Goal: Information Seeking & Learning: Check status

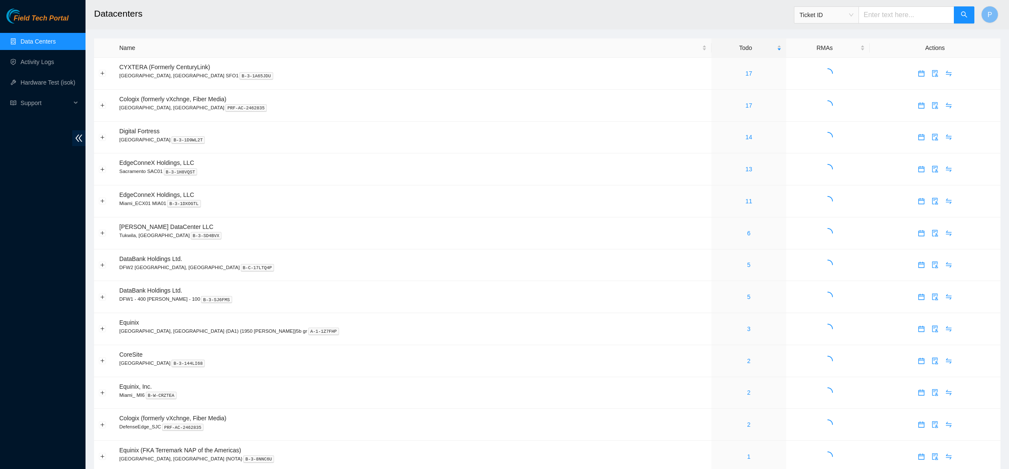
click at [79, 147] on div "Field Tech Portal Data Centers Activity Logs Hardware Test (isok) Support" at bounding box center [42, 239] width 85 height 461
click at [80, 137] on icon "double-left" at bounding box center [79, 138] width 7 height 7
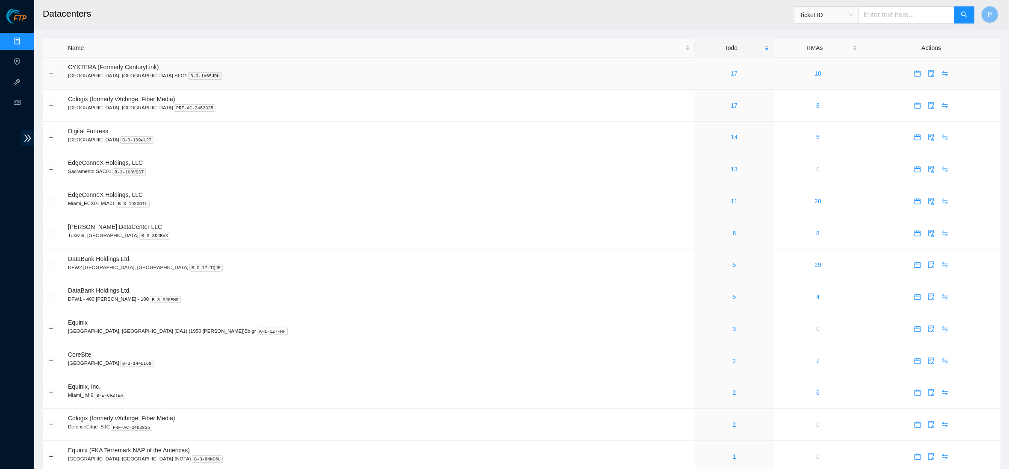
click at [731, 70] on link "17" at bounding box center [734, 73] width 7 height 7
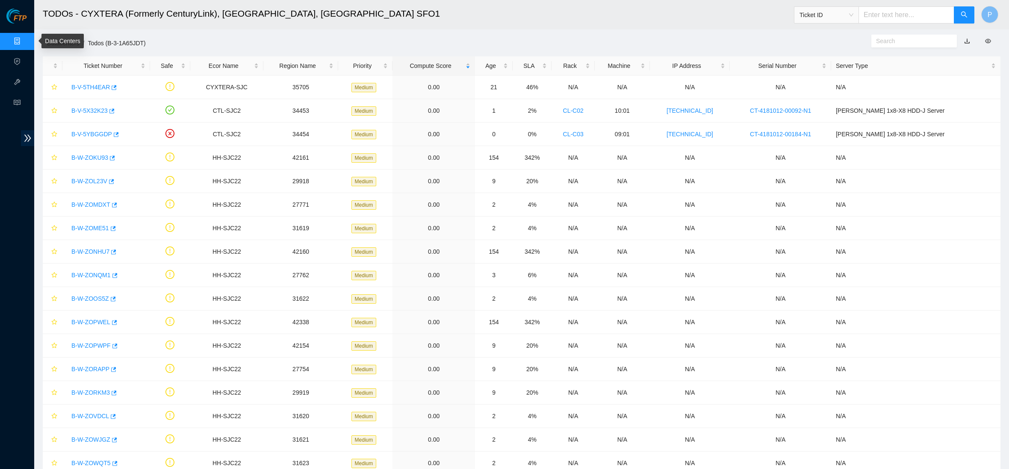
click at [25, 38] on link "Data Centers" at bounding box center [42, 41] width 35 height 7
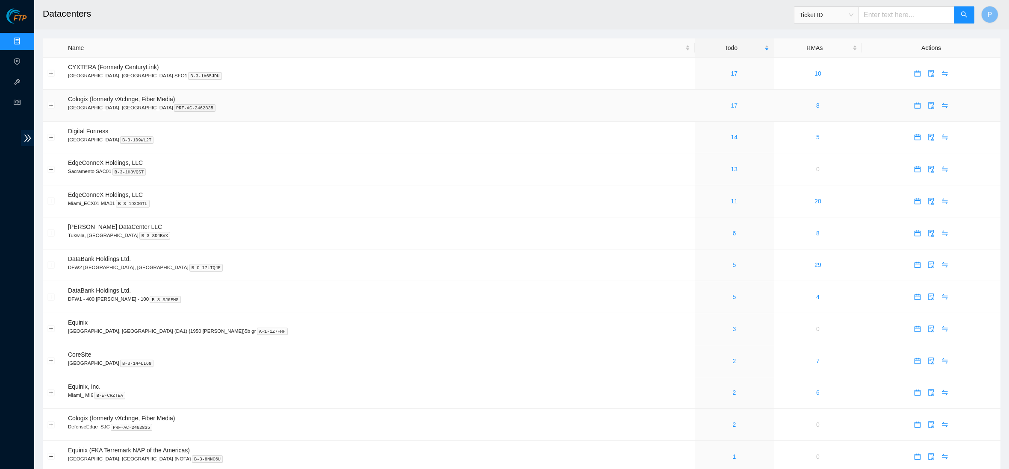
click at [731, 102] on link "17" at bounding box center [734, 105] width 7 height 7
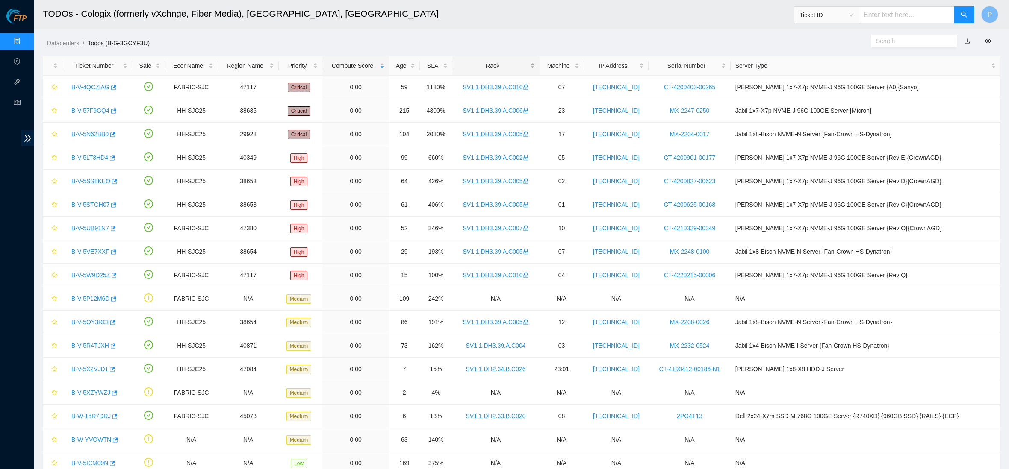
click at [492, 63] on div "Rack" at bounding box center [496, 65] width 78 height 9
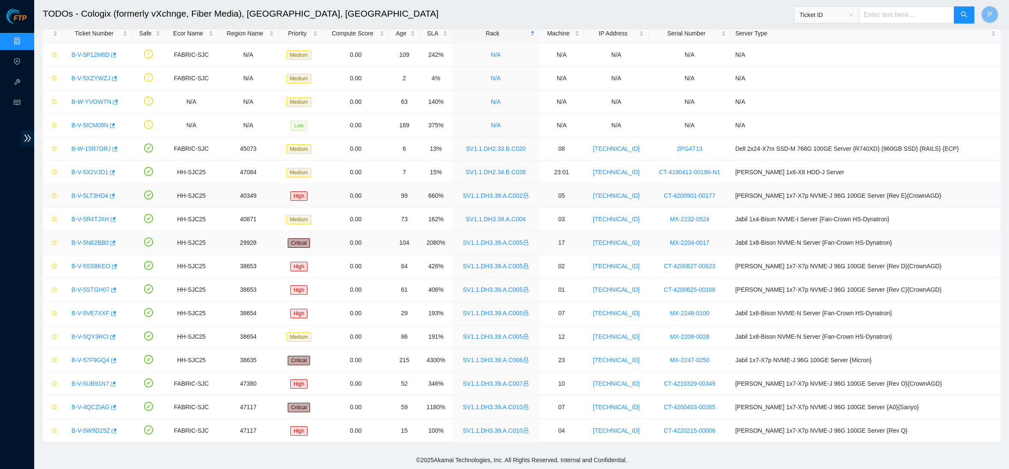
scroll to position [32, 0]
click at [25, 39] on link "Data Centers" at bounding box center [42, 41] width 35 height 7
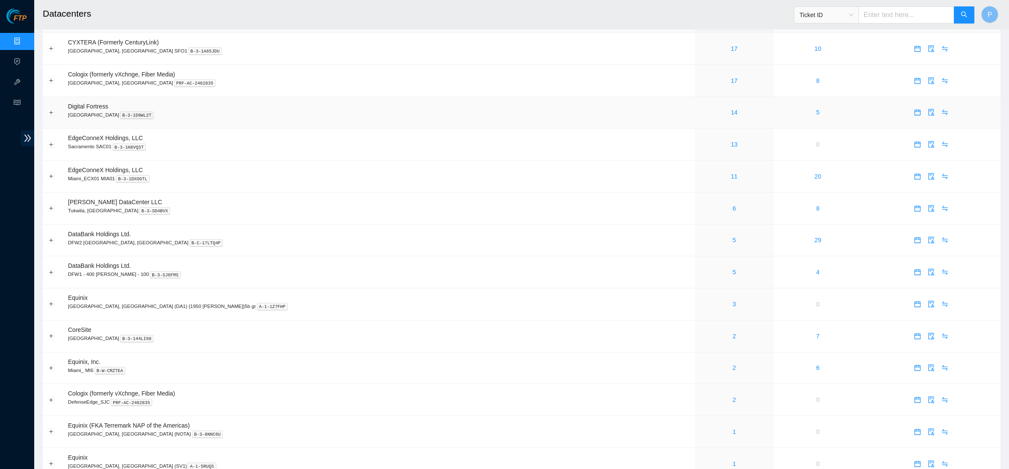
scroll to position [24, 0]
click at [731, 109] on link "14" at bounding box center [734, 112] width 7 height 7
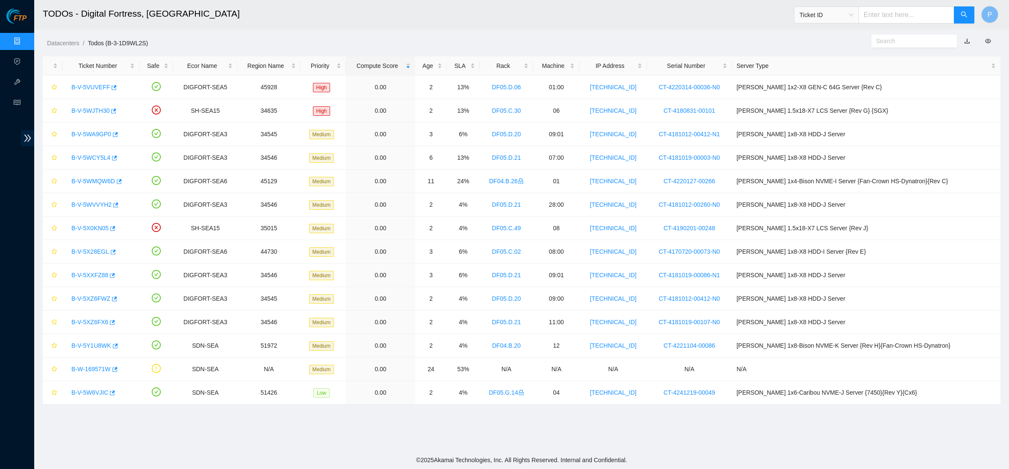
click at [25, 38] on link "Data Centers" at bounding box center [42, 41] width 35 height 7
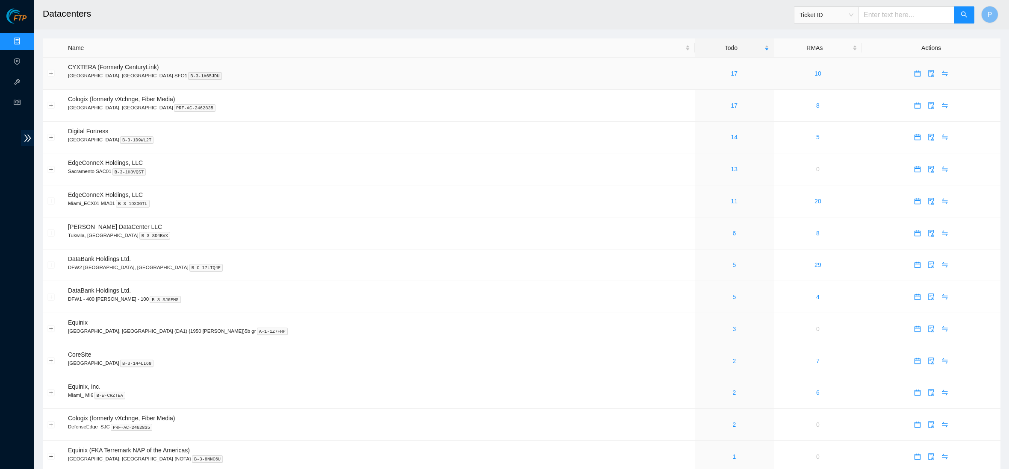
click at [699, 73] on div "17" at bounding box center [734, 73] width 70 height 9
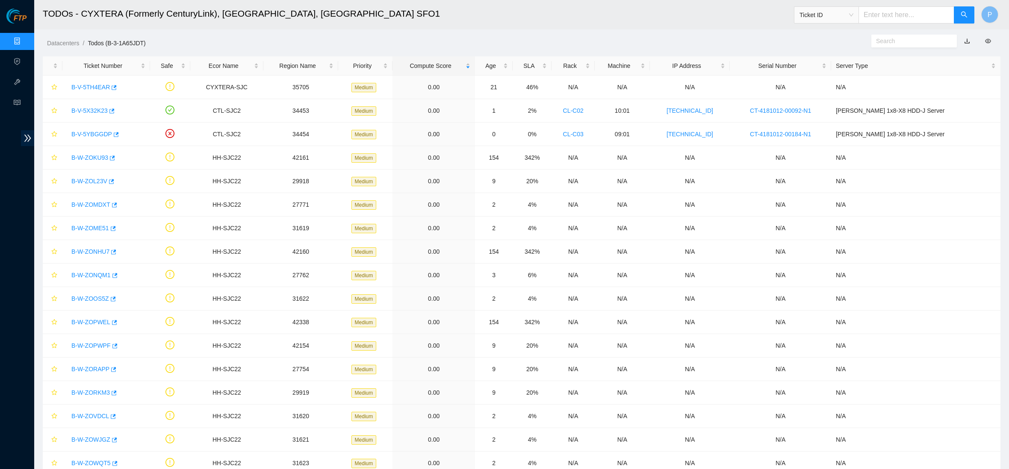
click at [964, 40] on link "button" at bounding box center [967, 41] width 6 height 7
click at [25, 39] on link "Data Centers" at bounding box center [42, 41] width 35 height 7
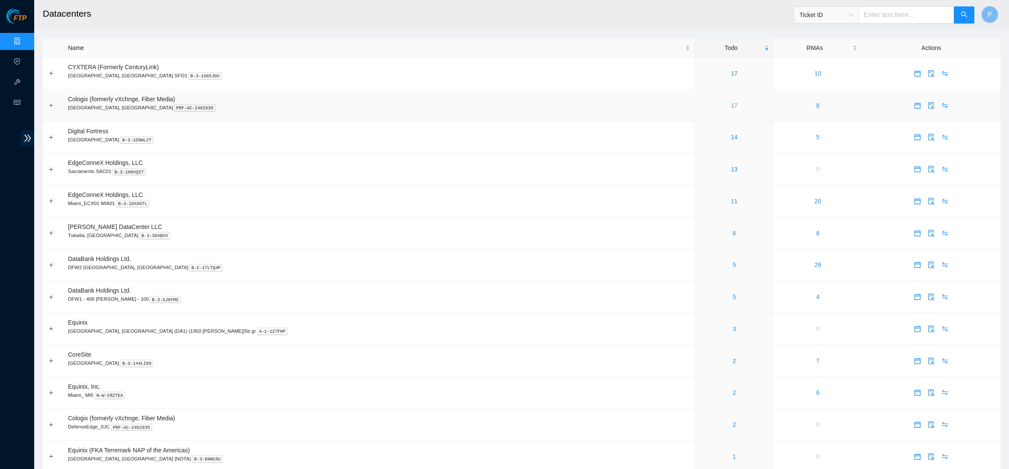
click at [731, 103] on link "17" at bounding box center [734, 105] width 7 height 7
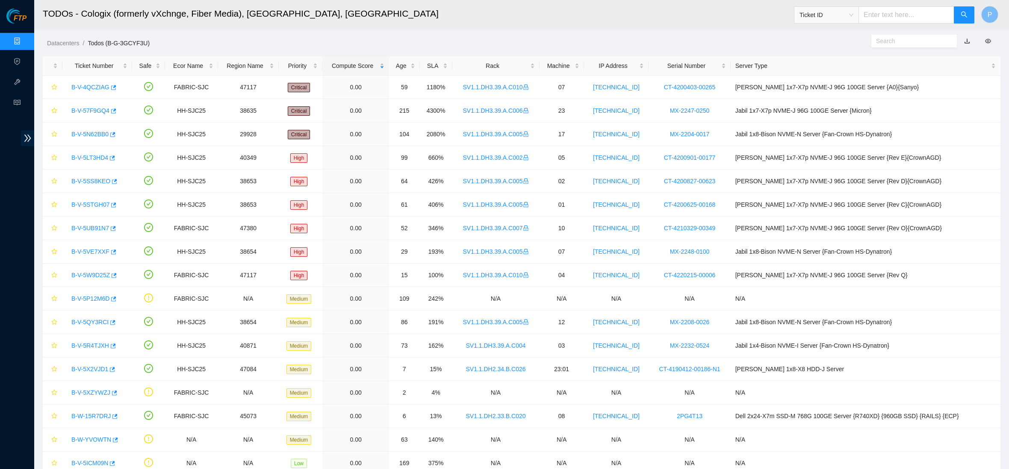
click at [966, 39] on link "button" at bounding box center [967, 41] width 6 height 7
click at [25, 38] on link "Data Centers" at bounding box center [42, 41] width 35 height 7
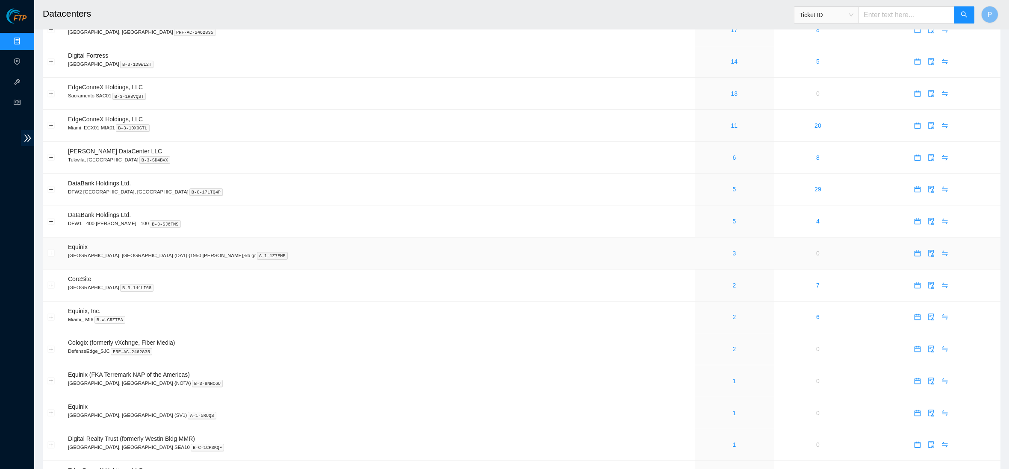
scroll to position [87, 0]
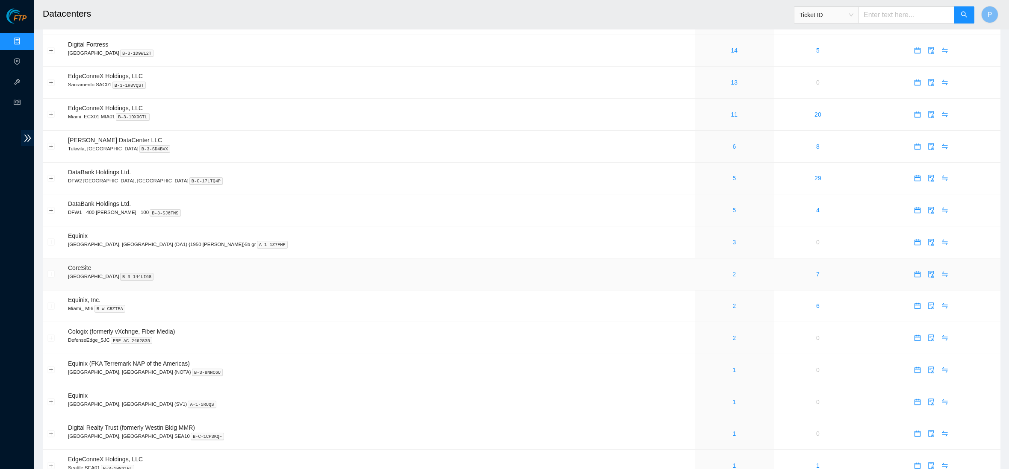
click at [732, 271] on link "2" at bounding box center [733, 274] width 3 height 7
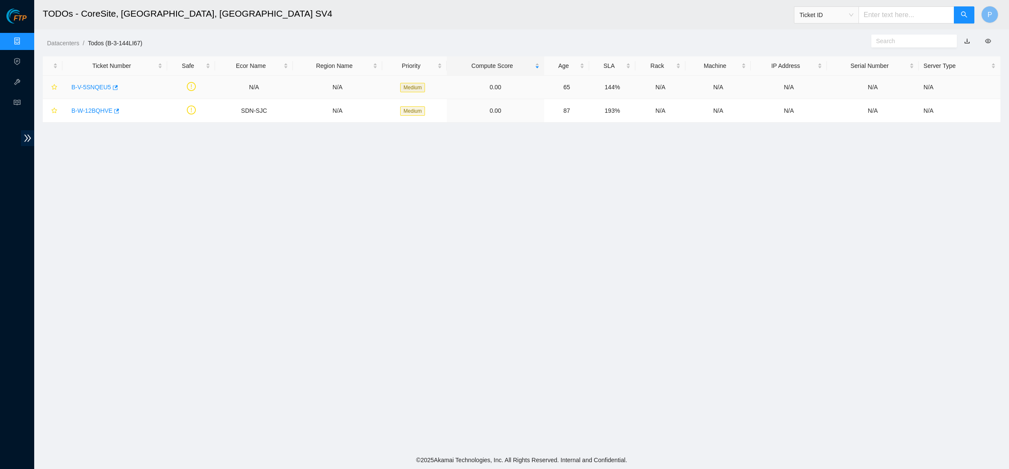
click at [85, 84] on link "B-V-5SNQEU5" at bounding box center [91, 87] width 40 height 7
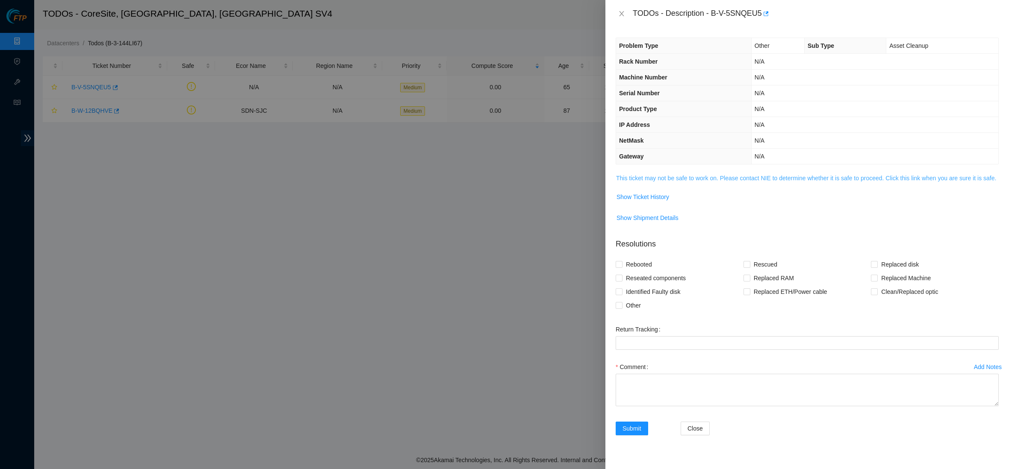
click at [650, 175] on link "This ticket may not be safe to work on. Please contact NIE to determine whether…" at bounding box center [806, 178] width 380 height 7
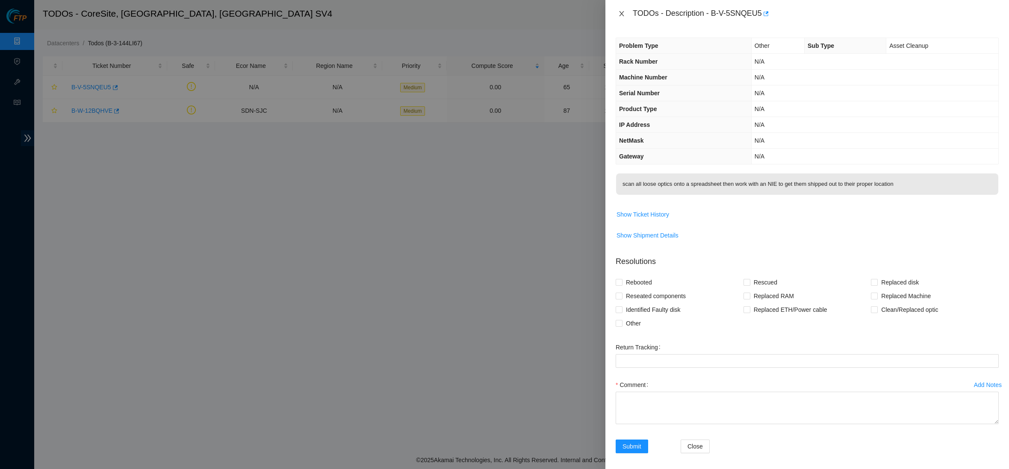
click at [622, 15] on icon "close" at bounding box center [621, 13] width 5 height 5
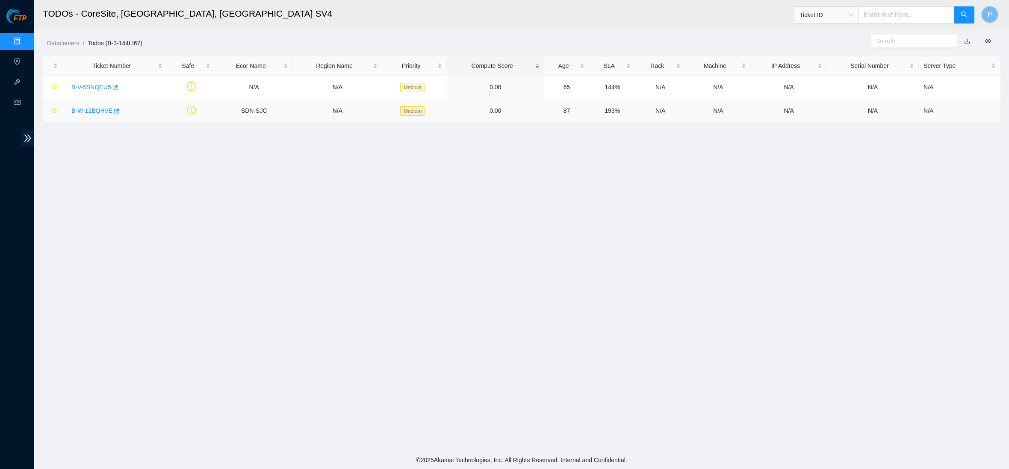
click at [76, 113] on link "B-W-12BQHVE" at bounding box center [91, 110] width 41 height 7
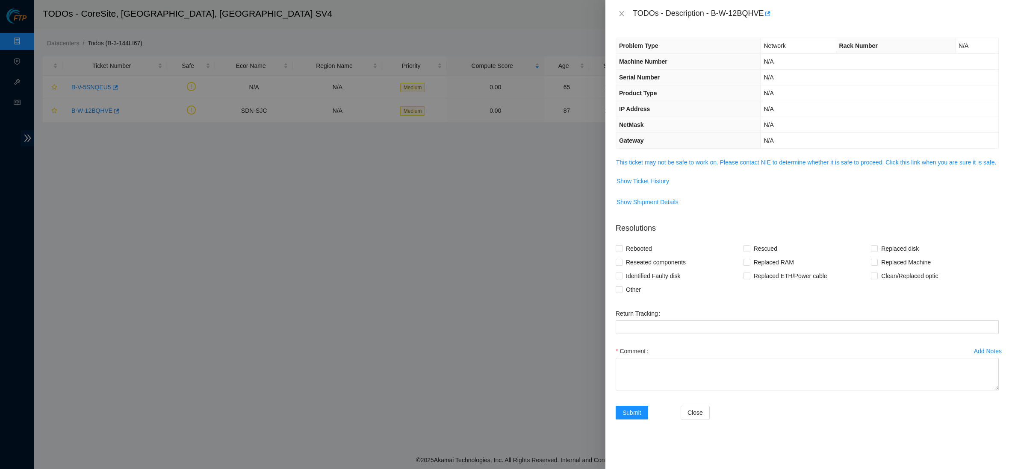
click at [643, 164] on span "This ticket may not be safe to work on. Please contact NIE to determine whether…" at bounding box center [807, 162] width 382 height 9
click at [643, 160] on link "This ticket may not be safe to work on. Please contact NIE to determine whether…" at bounding box center [806, 162] width 380 height 7
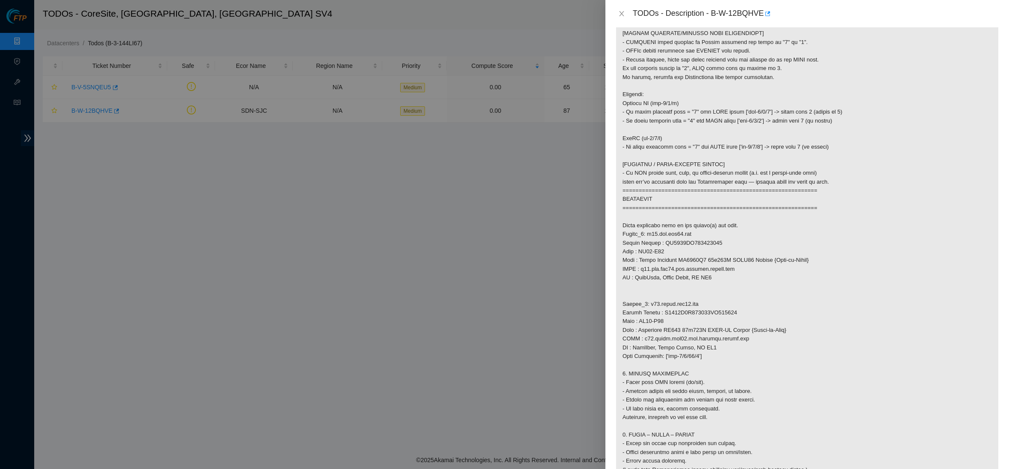
scroll to position [312, 0]
click at [620, 14] on icon "close" at bounding box center [621, 13] width 7 height 7
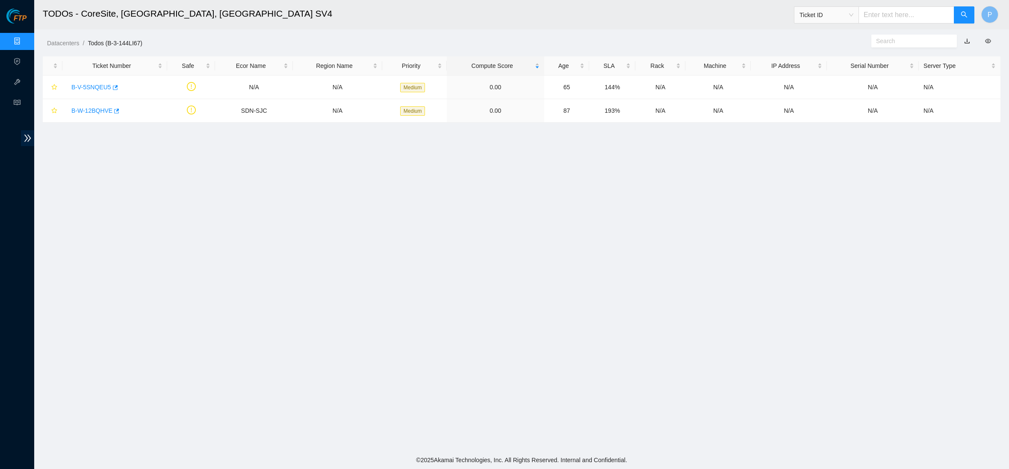
click at [865, 12] on input "text" at bounding box center [906, 14] width 96 height 17
paste input "B-W-ZODSQP"
type input "B-W-ZODSQP"
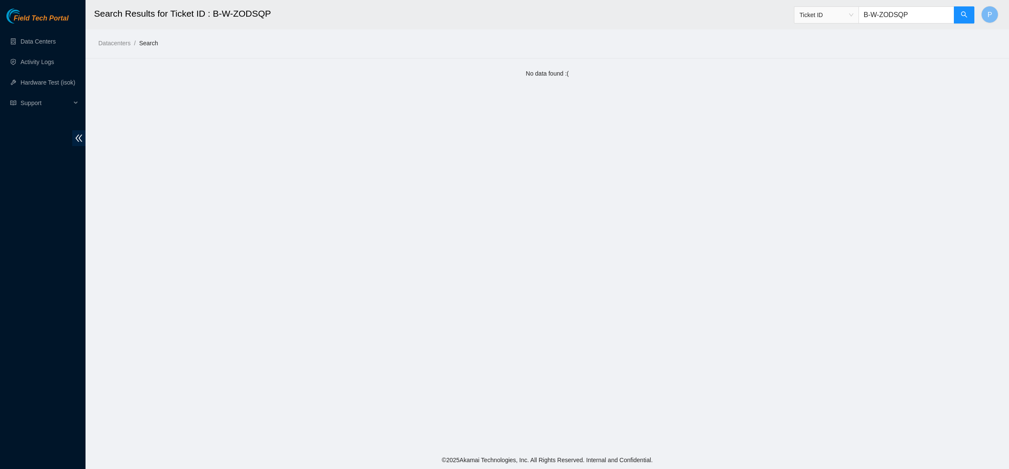
click at [608, 126] on main "Search Results for Ticket ID : B-W-ZODSQP Ticket ID B-W-ZODSQP P Datacenters / …" at bounding box center [546, 225] width 923 height 451
click at [44, 38] on link "Data Centers" at bounding box center [38, 41] width 35 height 7
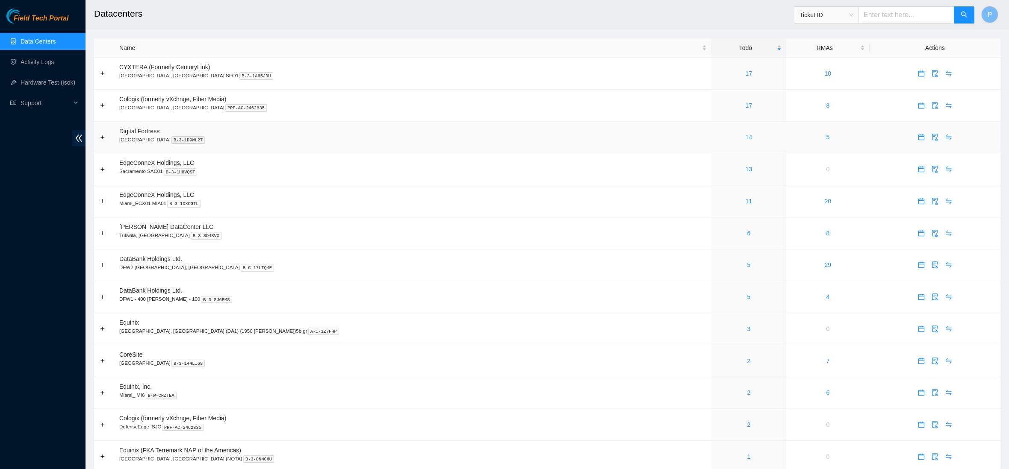
click at [745, 134] on link "14" at bounding box center [748, 137] width 7 height 7
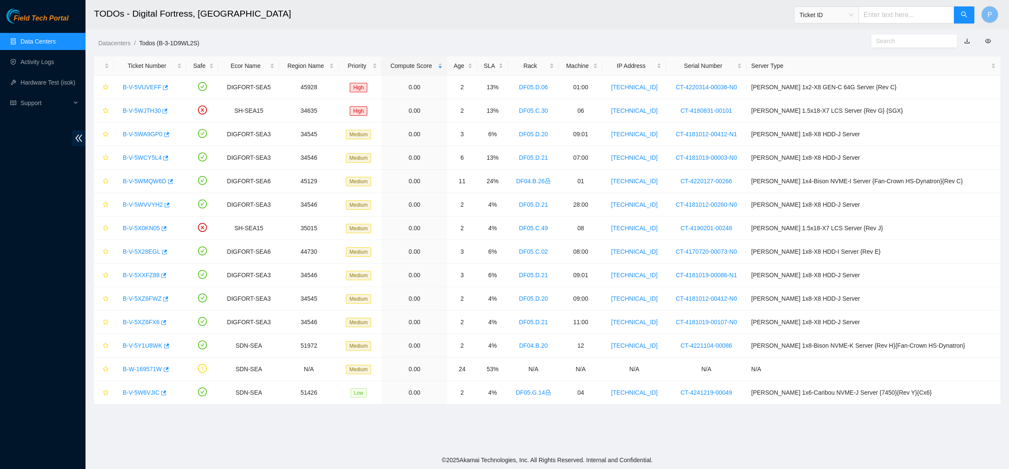
click at [968, 38] on link "button" at bounding box center [967, 41] width 6 height 7
click at [31, 40] on link "Data Centers" at bounding box center [38, 41] width 35 height 7
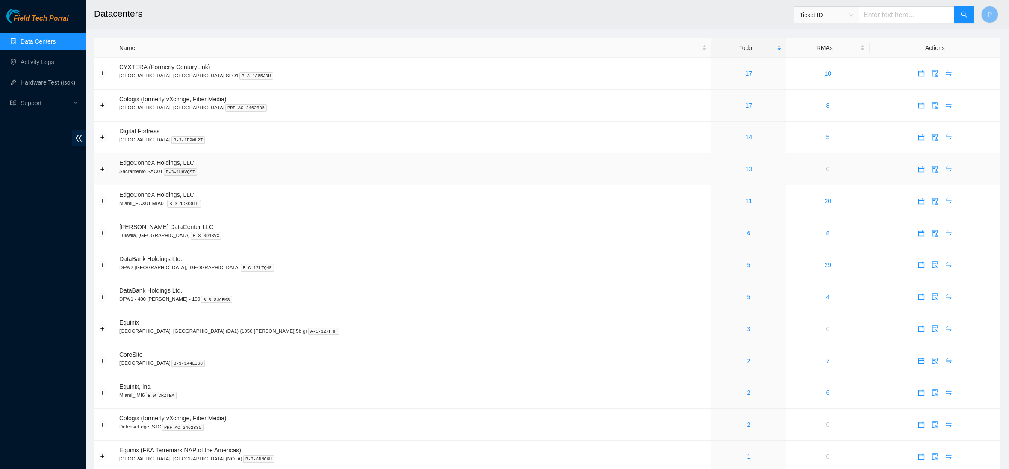
click at [745, 167] on link "13" at bounding box center [748, 169] width 7 height 7
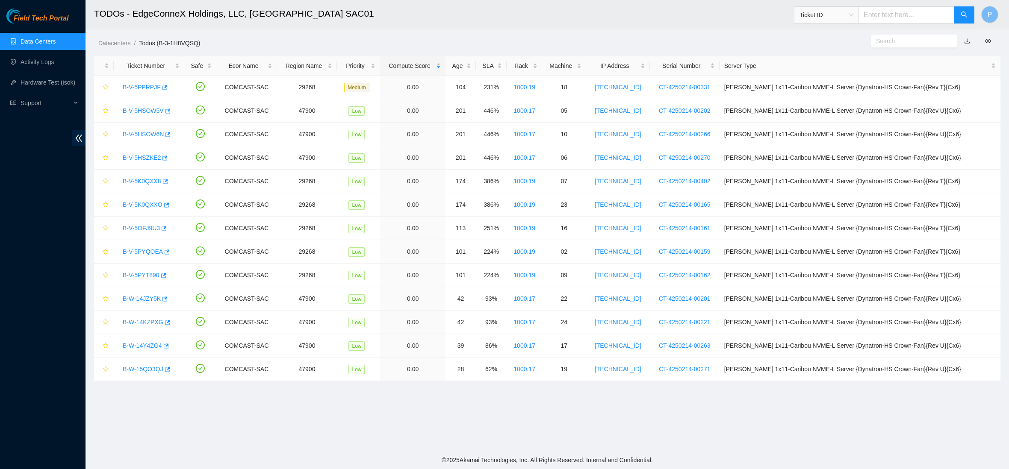
click at [967, 41] on link "button" at bounding box center [967, 41] width 6 height 7
click at [37, 39] on link "Data Centers" at bounding box center [38, 41] width 35 height 7
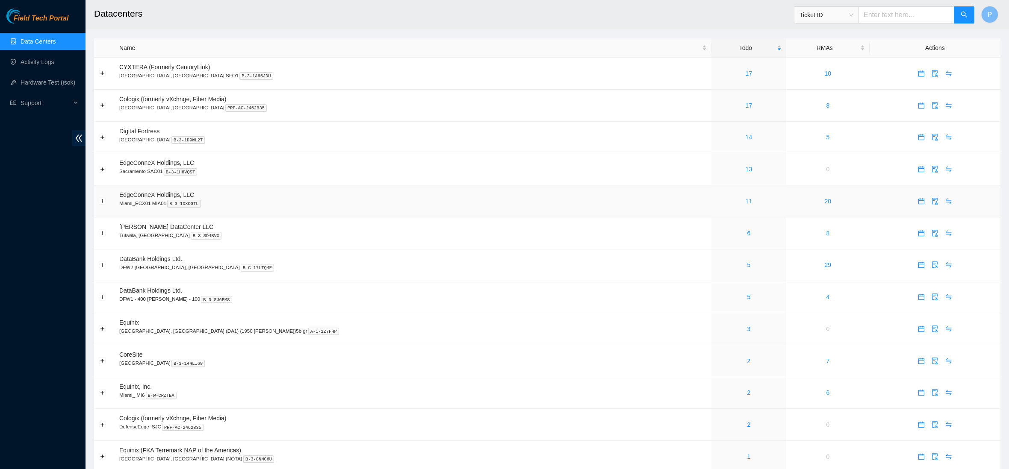
click at [745, 198] on link "11" at bounding box center [748, 201] width 7 height 7
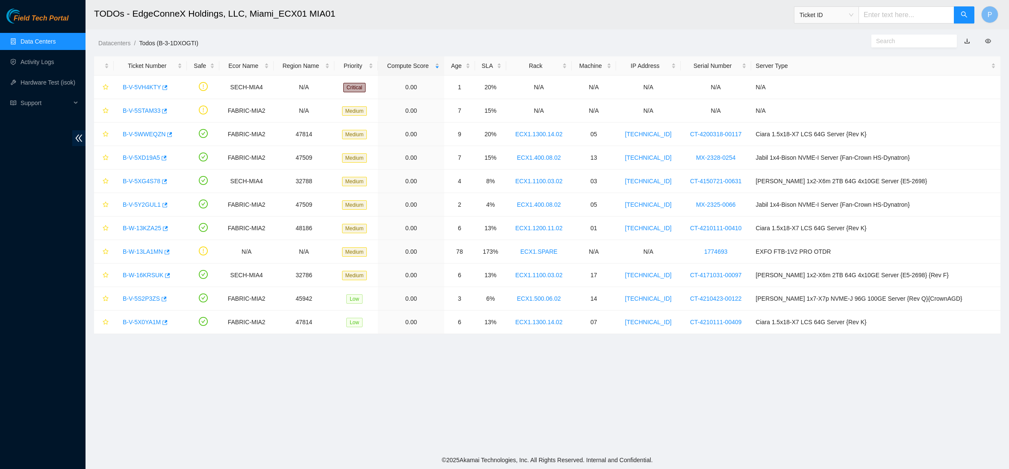
click at [969, 44] on link "button" at bounding box center [967, 41] width 6 height 7
click at [48, 38] on link "Data Centers" at bounding box center [38, 41] width 35 height 7
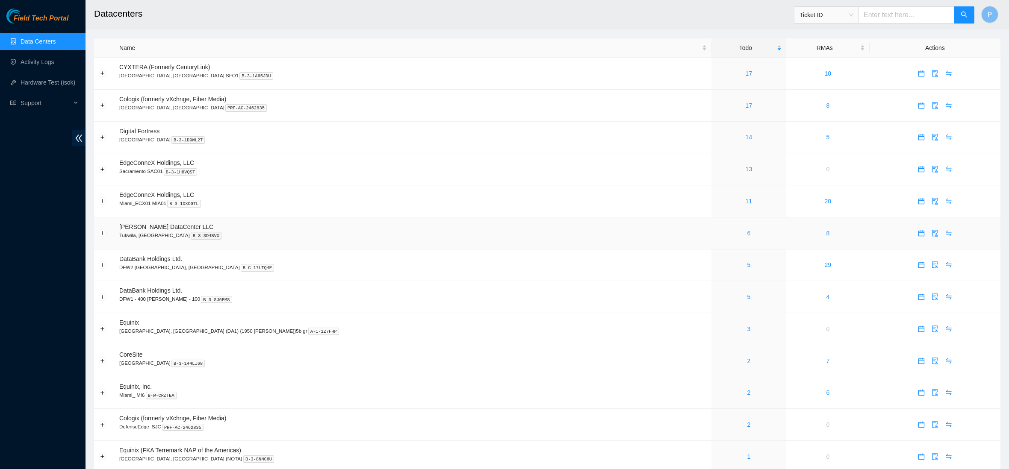
click at [747, 230] on link "6" at bounding box center [748, 233] width 3 height 7
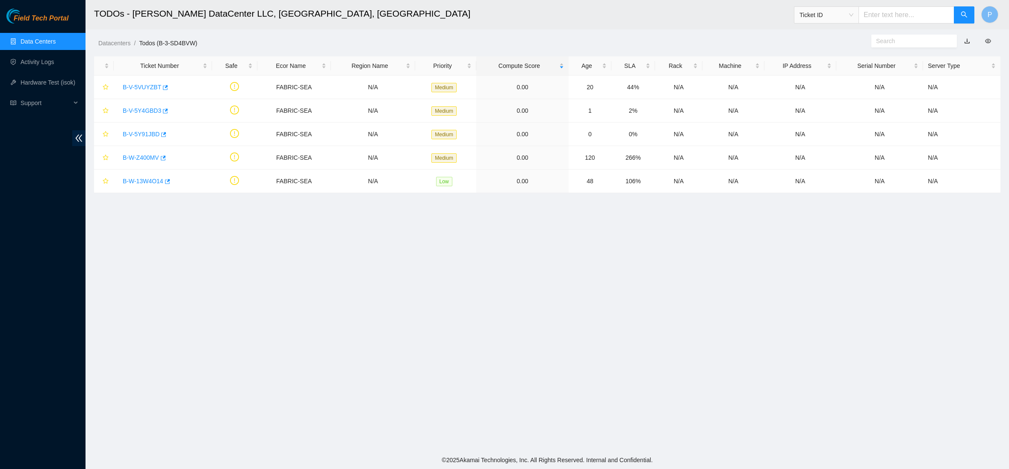
click at [965, 41] on link "button" at bounding box center [967, 41] width 6 height 7
click at [36, 40] on link "Data Centers" at bounding box center [38, 41] width 35 height 7
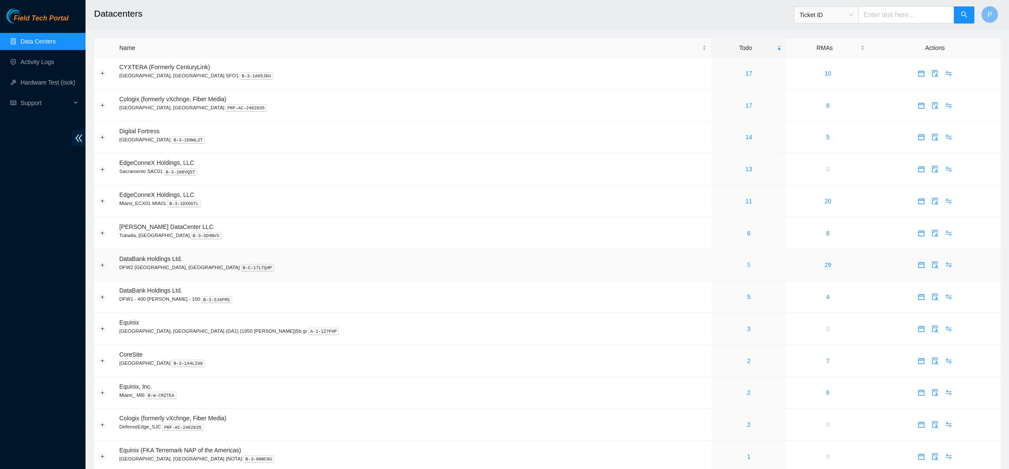
click at [747, 262] on link "5" at bounding box center [748, 265] width 3 height 7
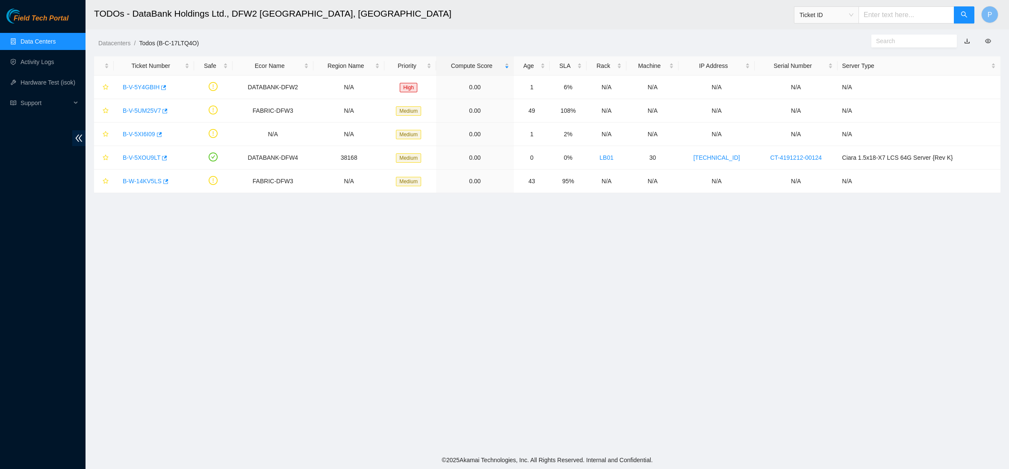
click at [966, 41] on link "button" at bounding box center [967, 41] width 6 height 7
click at [35, 39] on link "Data Centers" at bounding box center [38, 41] width 35 height 7
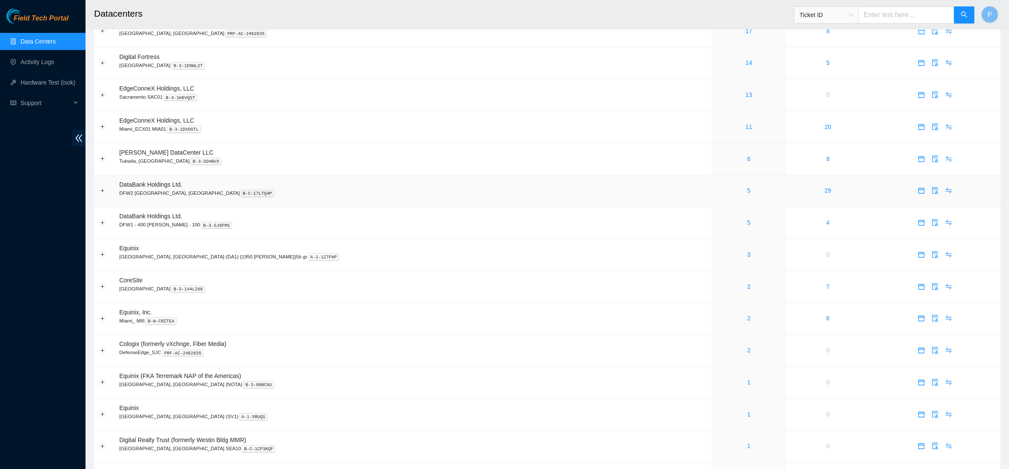
scroll to position [79, 0]
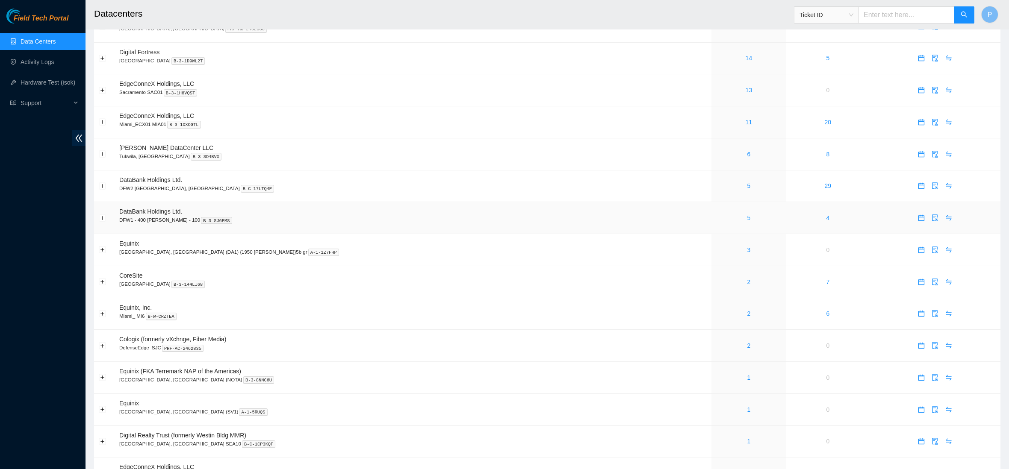
click at [747, 215] on link "5" at bounding box center [748, 218] width 3 height 7
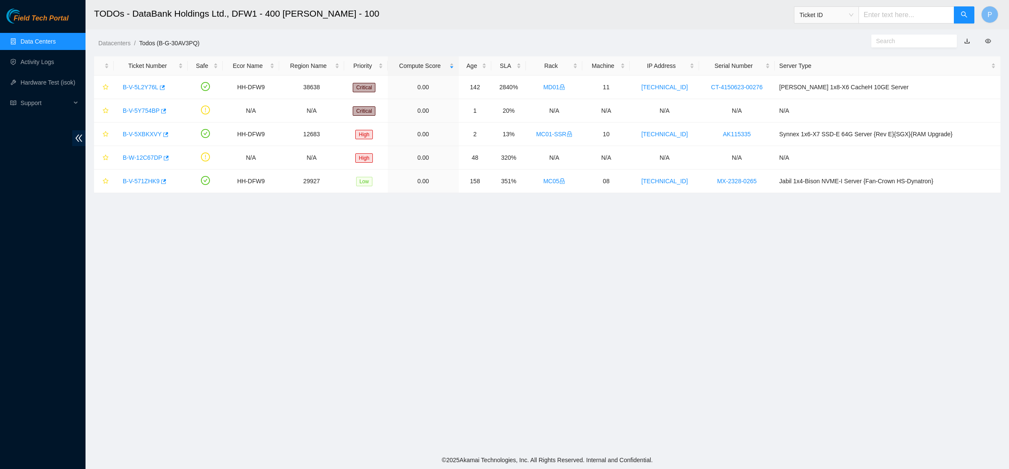
click at [968, 42] on link "button" at bounding box center [967, 41] width 6 height 7
click at [36, 42] on link "Data Centers" at bounding box center [38, 41] width 35 height 7
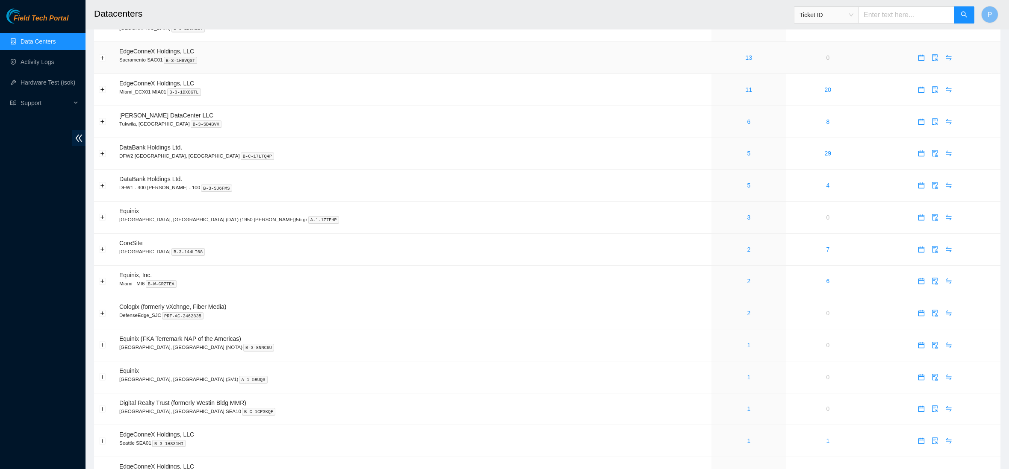
scroll to position [112, 0]
click at [747, 213] on link "3" at bounding box center [748, 216] width 3 height 7
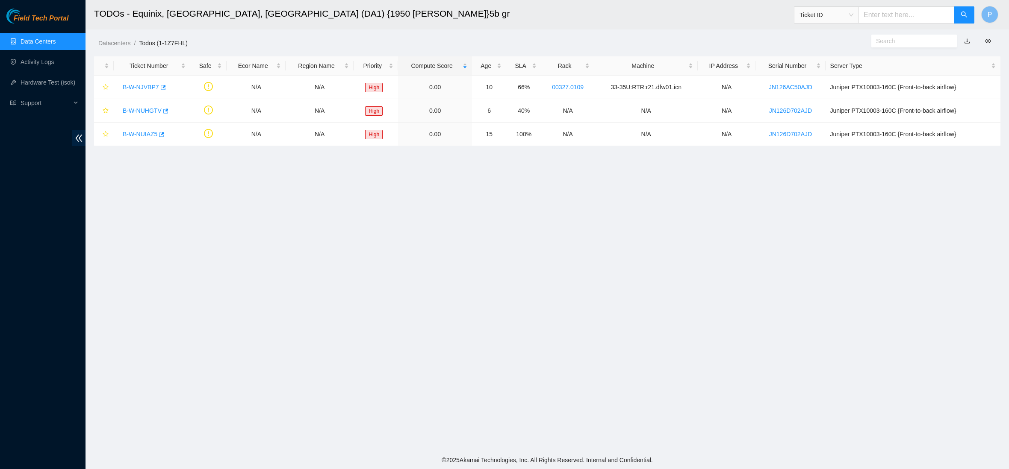
click at [967, 40] on link "button" at bounding box center [967, 41] width 6 height 7
click at [32, 38] on link "Data Centers" at bounding box center [38, 41] width 35 height 7
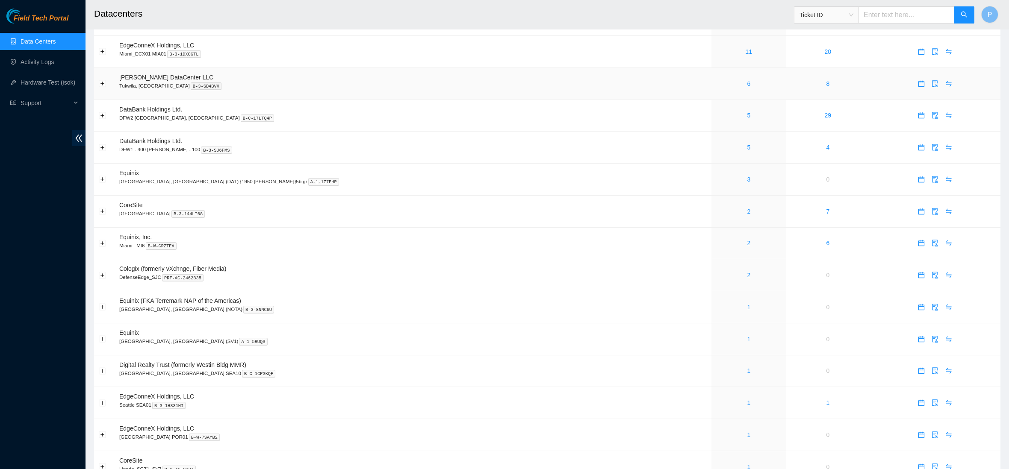
scroll to position [156, 0]
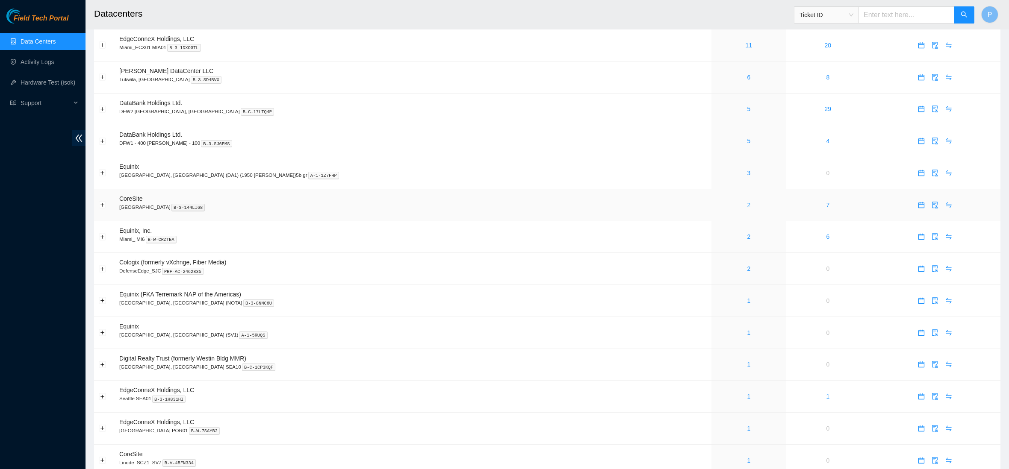
click at [747, 202] on link "2" at bounding box center [748, 205] width 3 height 7
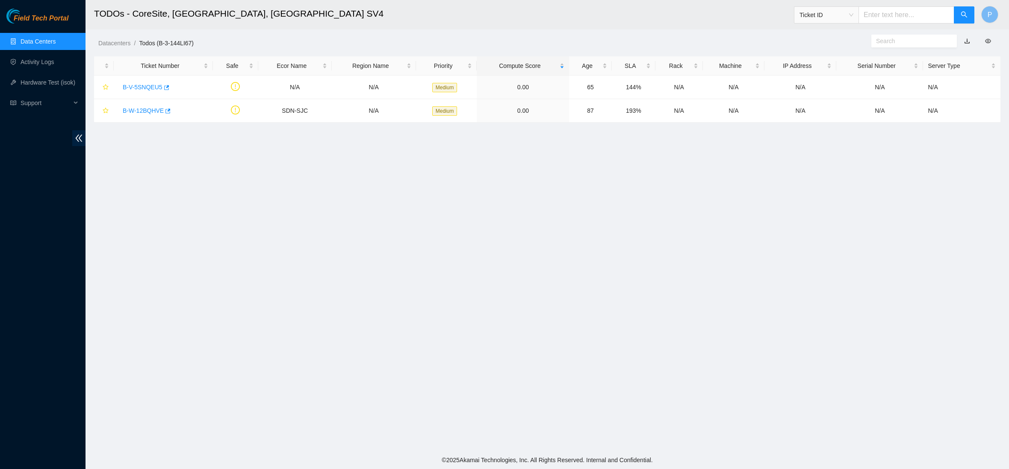
click at [965, 41] on button "button" at bounding box center [966, 41] width 19 height 14
click at [966, 38] on link "button" at bounding box center [967, 41] width 6 height 7
click at [21, 41] on link "Data Centers" at bounding box center [38, 41] width 35 height 7
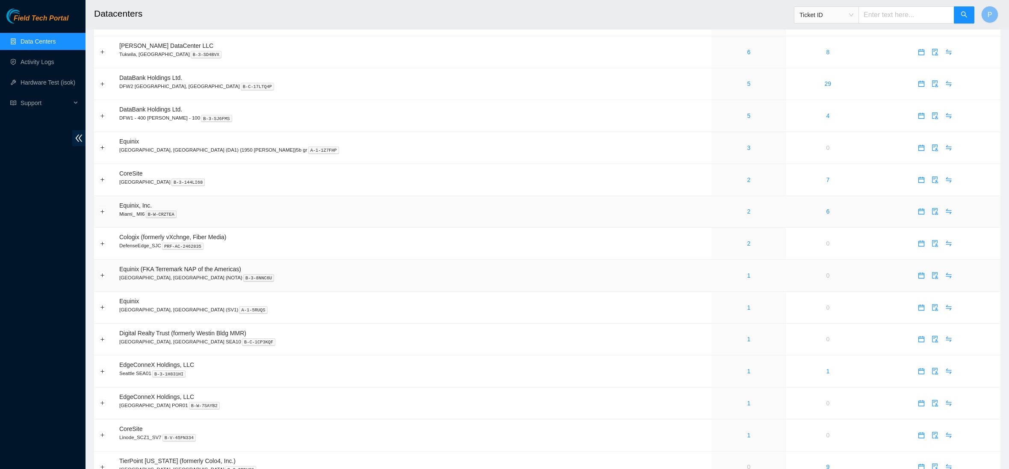
scroll to position [186, 0]
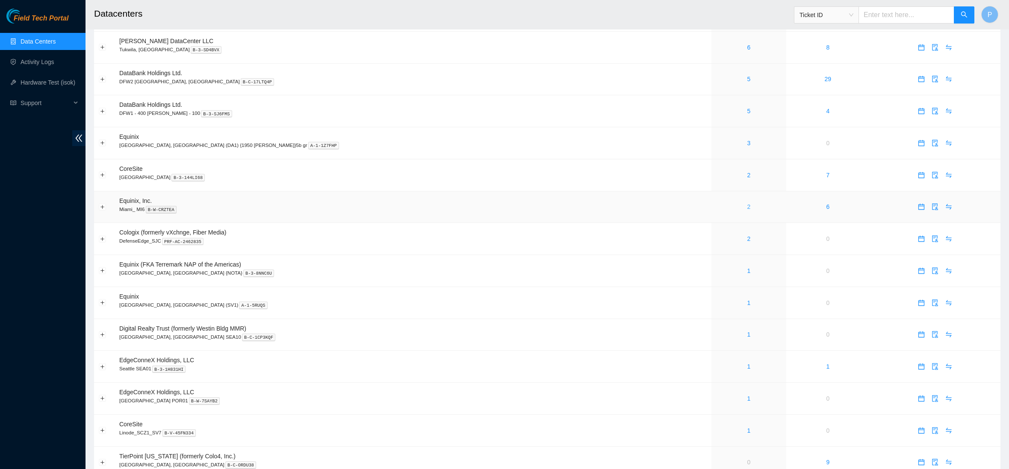
click at [747, 203] on link "2" at bounding box center [748, 206] width 3 height 7
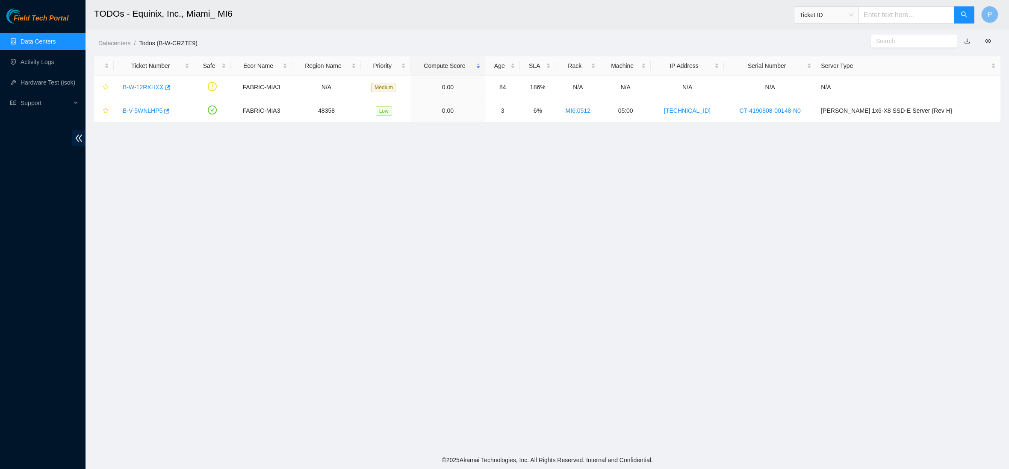
click at [965, 41] on link "button" at bounding box center [967, 41] width 6 height 7
click at [53, 38] on link "Data Centers" at bounding box center [38, 41] width 35 height 7
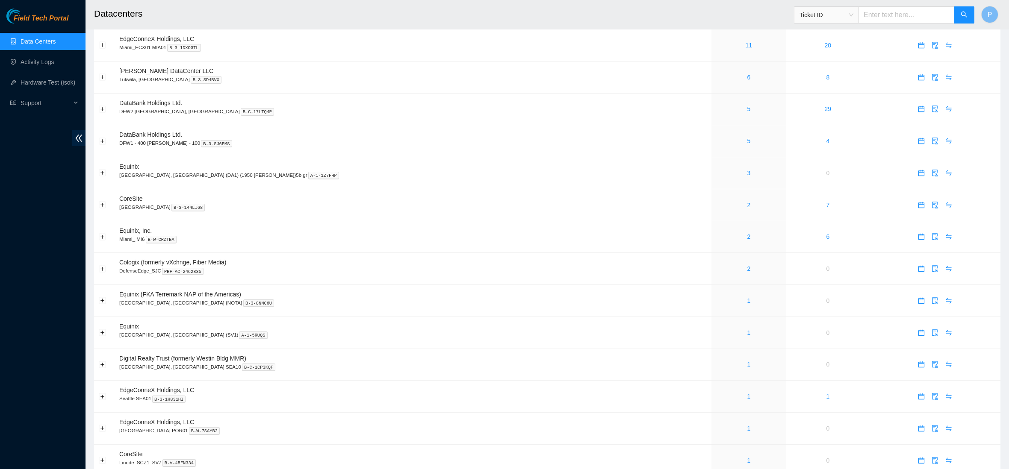
scroll to position [159, 0]
click at [747, 263] on link "2" at bounding box center [748, 266] width 3 height 7
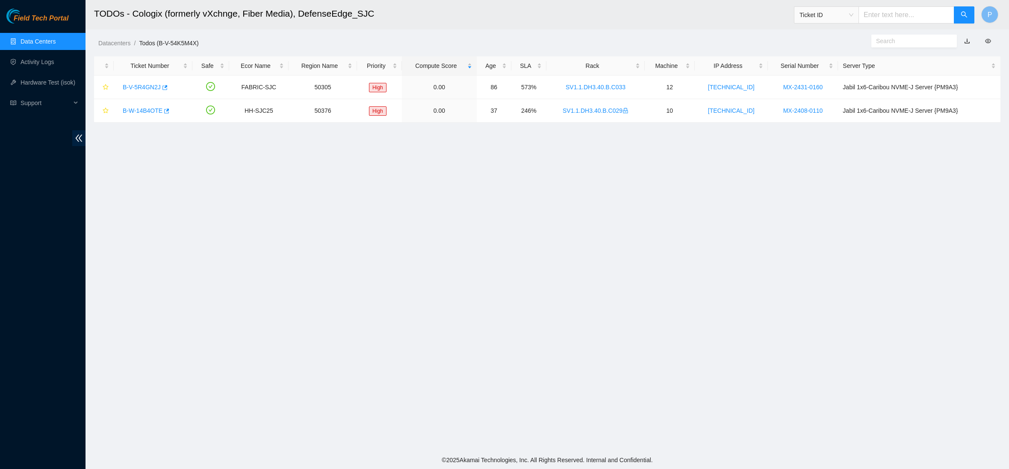
click at [966, 38] on link "button" at bounding box center [967, 41] width 6 height 7
click at [46, 40] on link "Data Centers" at bounding box center [38, 41] width 35 height 7
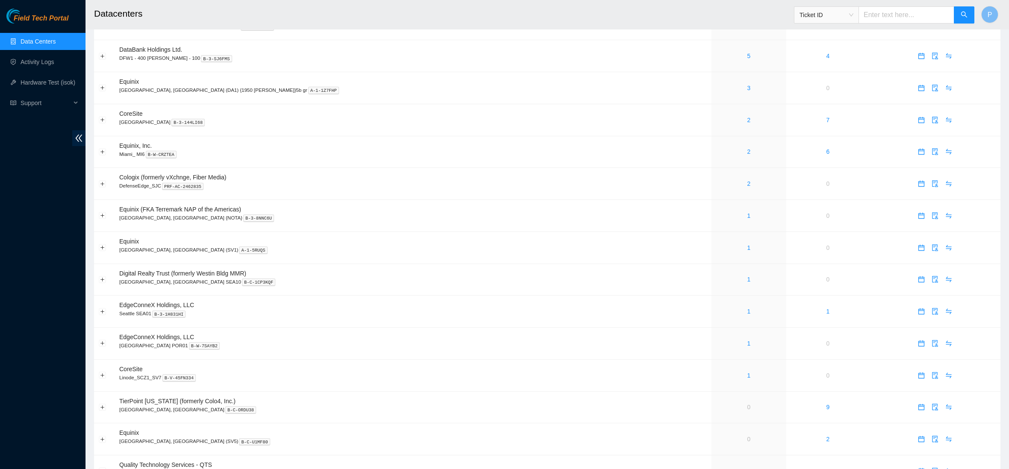
scroll to position [268, 0]
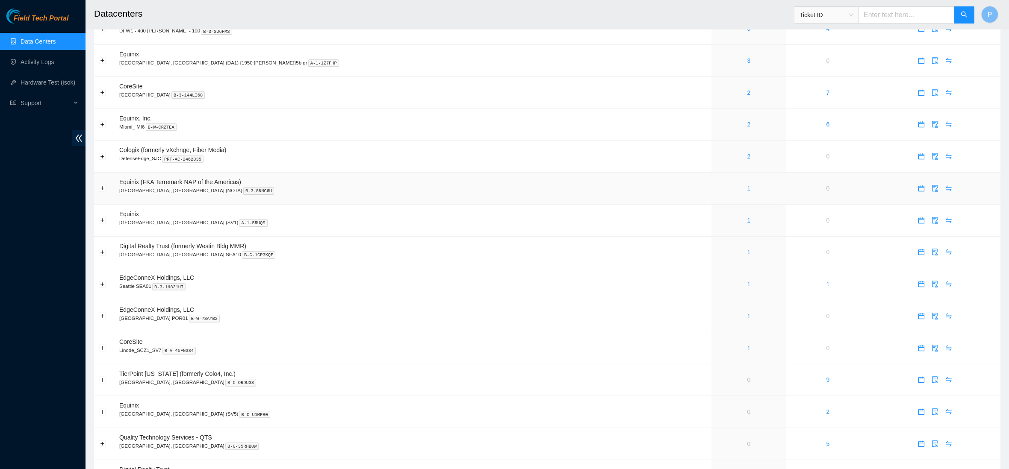
click at [747, 185] on link "1" at bounding box center [748, 188] width 3 height 7
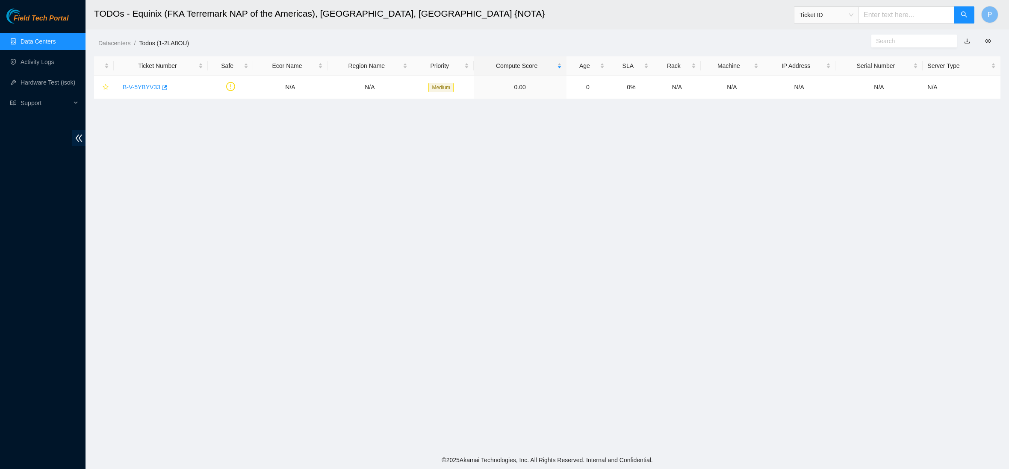
click at [967, 41] on link "button" at bounding box center [967, 41] width 6 height 7
click at [30, 42] on link "Data Centers" at bounding box center [38, 41] width 35 height 7
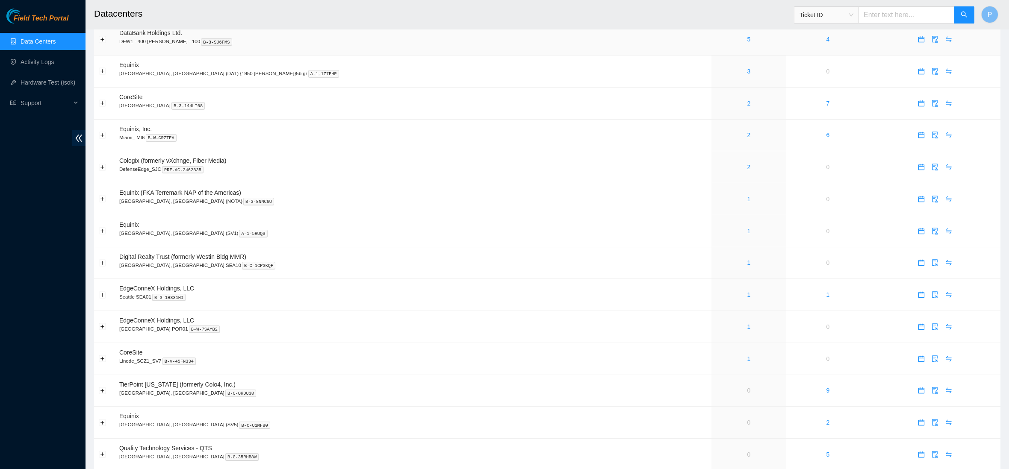
scroll to position [262, 0]
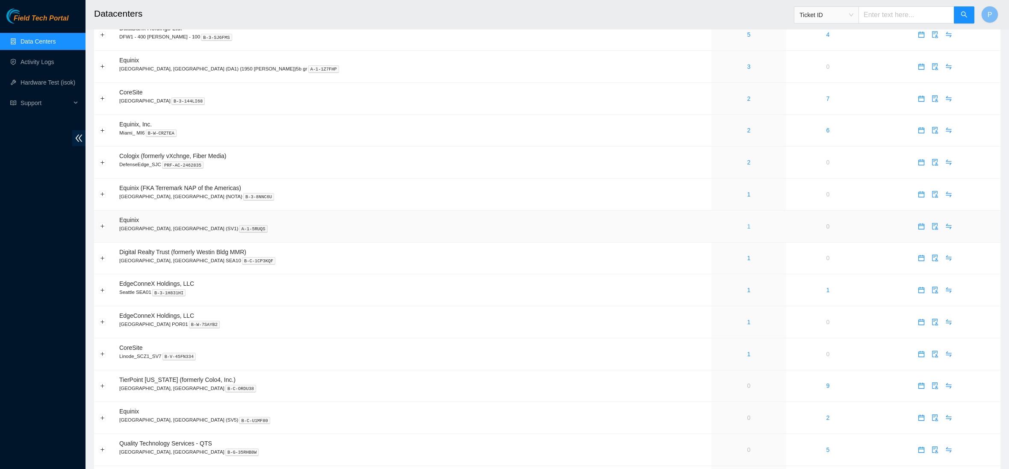
click at [747, 223] on link "1" at bounding box center [748, 226] width 3 height 7
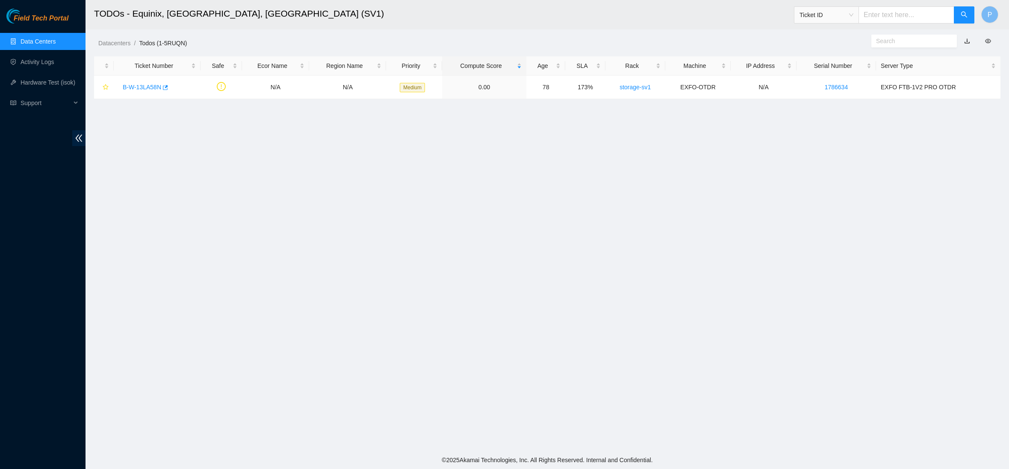
click at [965, 38] on link "button" at bounding box center [967, 41] width 6 height 7
click at [35, 38] on link "Data Centers" at bounding box center [38, 41] width 35 height 7
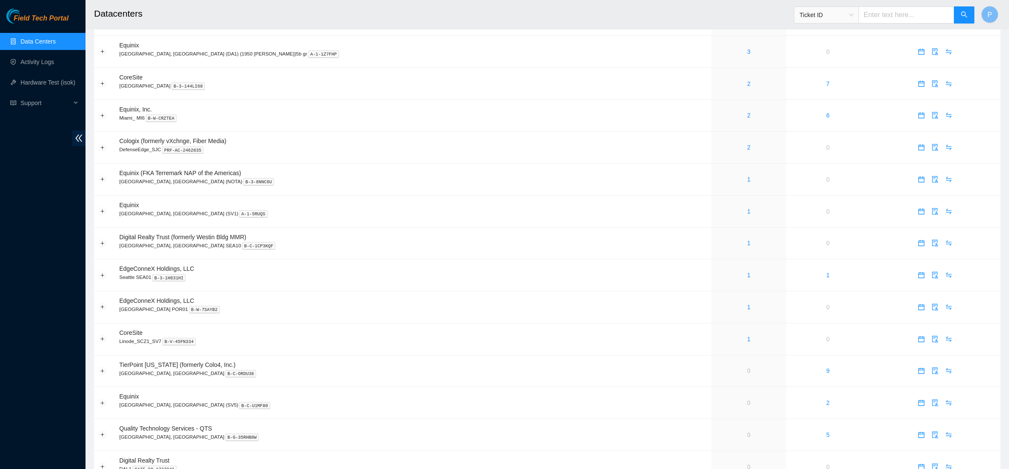
scroll to position [278, 0]
click at [747, 239] on link "1" at bounding box center [748, 242] width 3 height 7
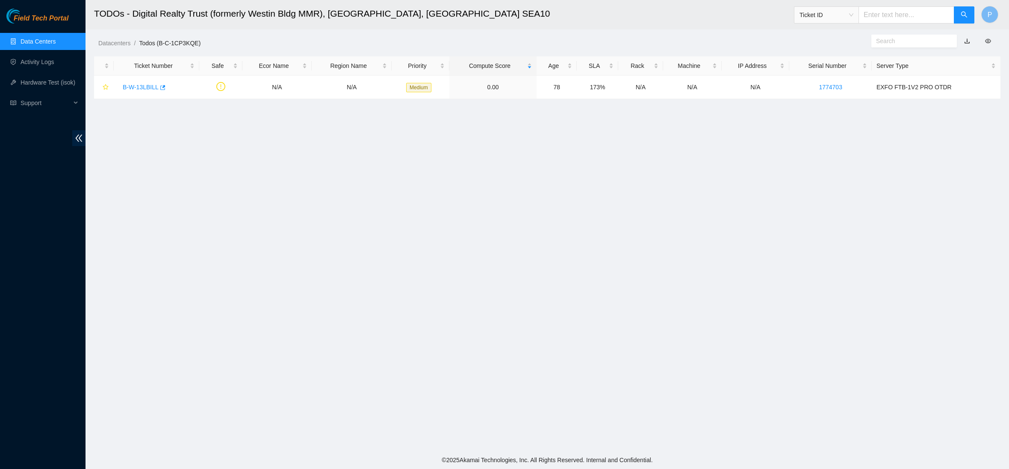
click at [967, 38] on link "button" at bounding box center [967, 41] width 6 height 7
click at [34, 38] on link "Data Centers" at bounding box center [38, 41] width 35 height 7
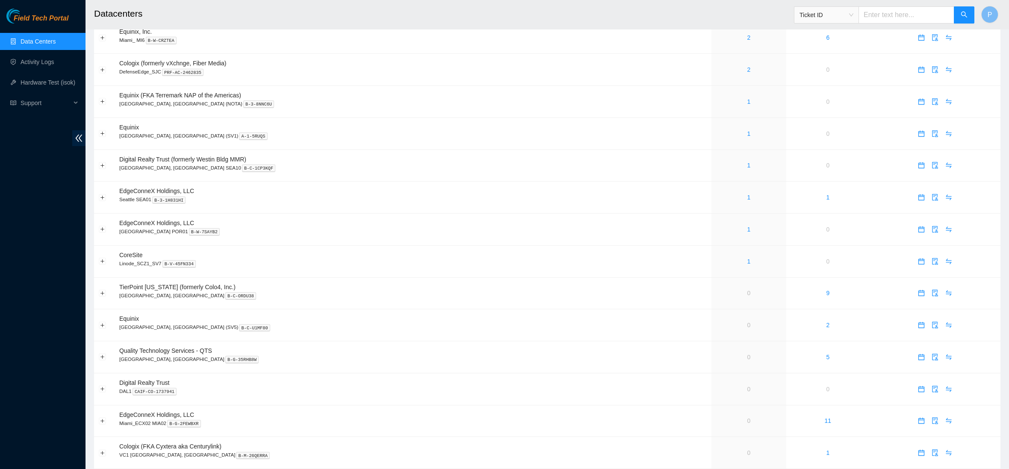
scroll to position [357, 0]
click at [747, 224] on link "1" at bounding box center [748, 227] width 3 height 7
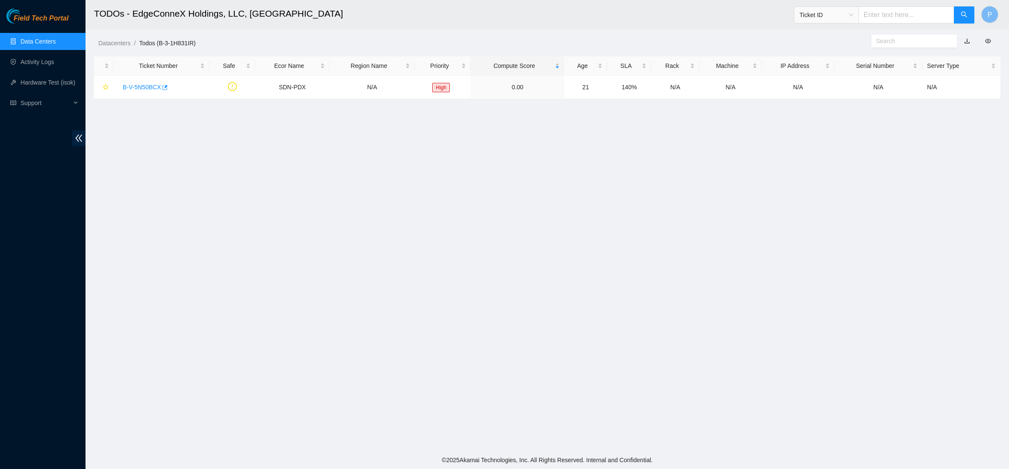
click at [967, 41] on link "button" at bounding box center [967, 41] width 6 height 7
click at [44, 42] on link "Data Centers" at bounding box center [38, 41] width 35 height 7
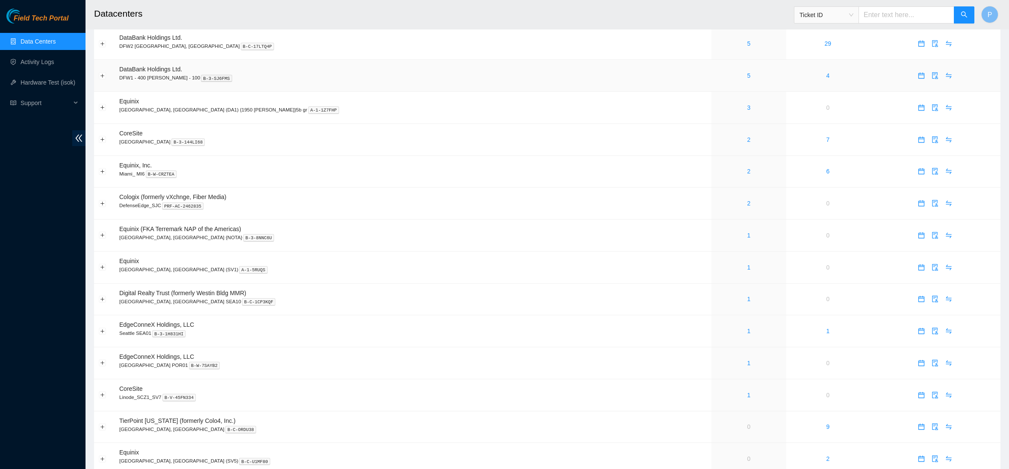
scroll to position [245, 0]
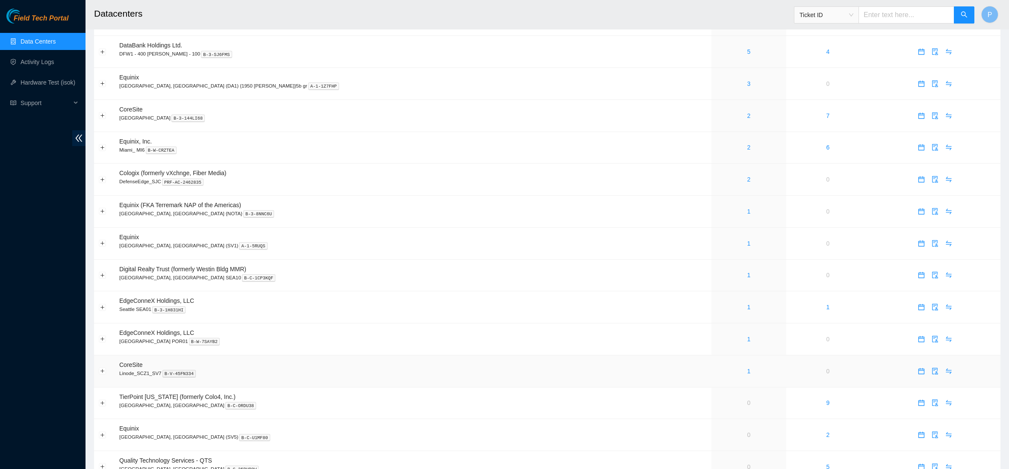
click at [716, 367] on div "1" at bounding box center [748, 371] width 65 height 9
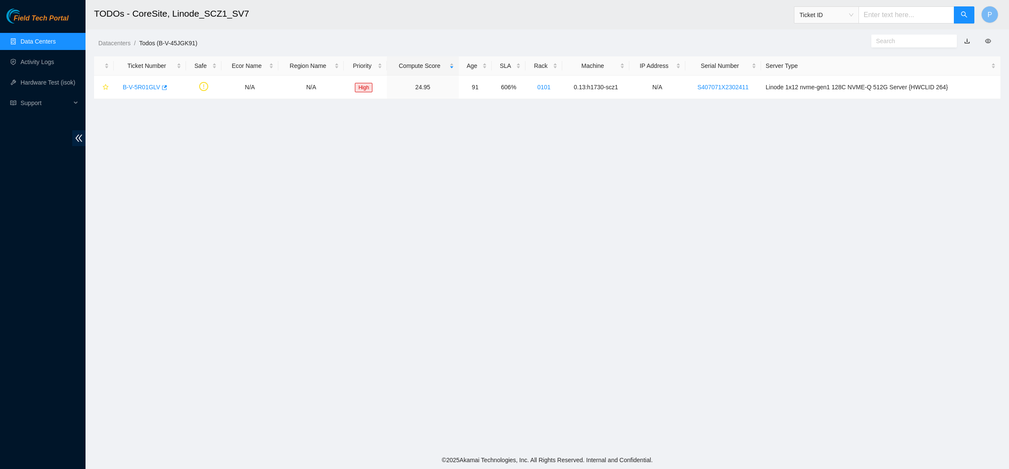
click at [965, 42] on link "button" at bounding box center [967, 41] width 6 height 7
click at [30, 42] on link "Data Centers" at bounding box center [38, 41] width 35 height 7
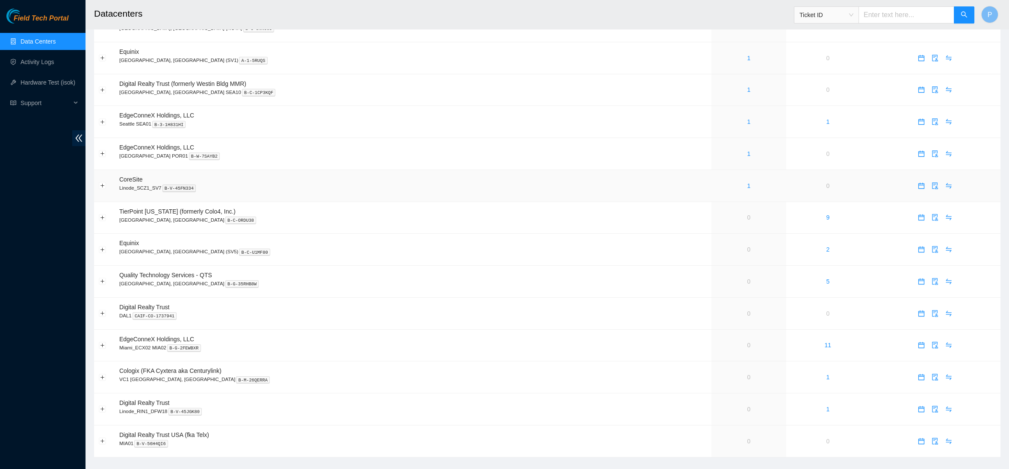
scroll to position [430, 0]
click at [78, 134] on icon "double-left" at bounding box center [78, 138] width 9 height 9
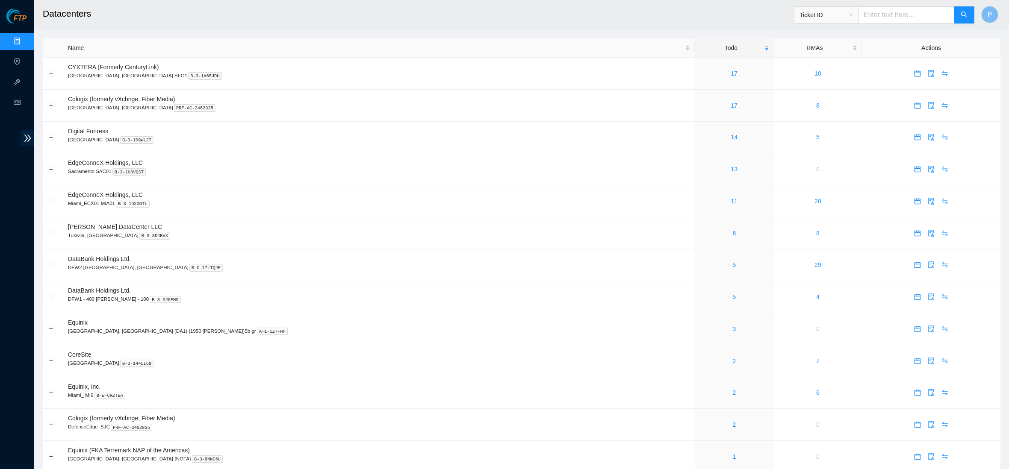
scroll to position [0, 0]
click at [661, 27] on header "Datacenters Ticket ID P" at bounding box center [538, 14] width 1009 height 29
